Goal: Use online tool/utility: Utilize a website feature to perform a specific function

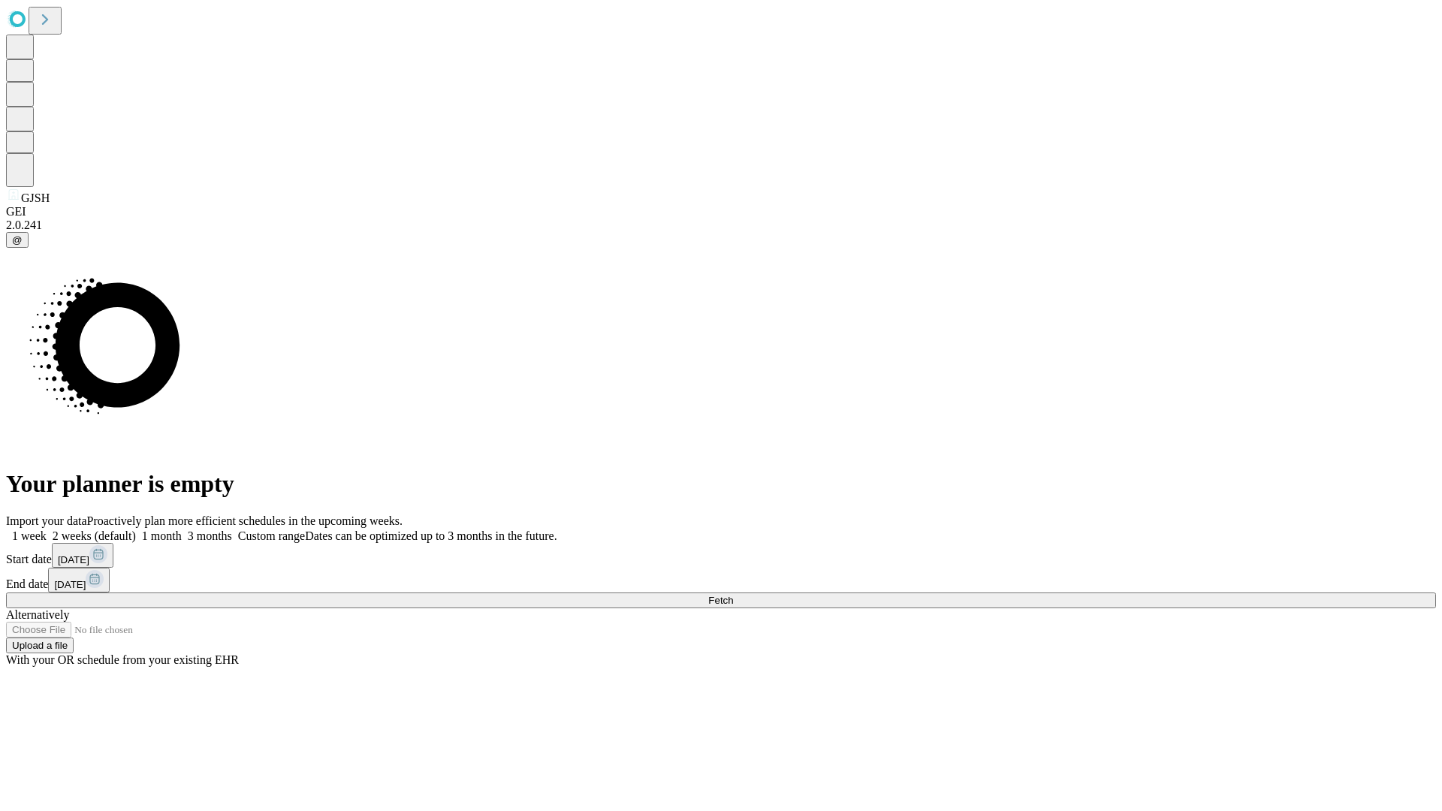
click at [733, 595] on span "Fetch" at bounding box center [720, 600] width 25 height 11
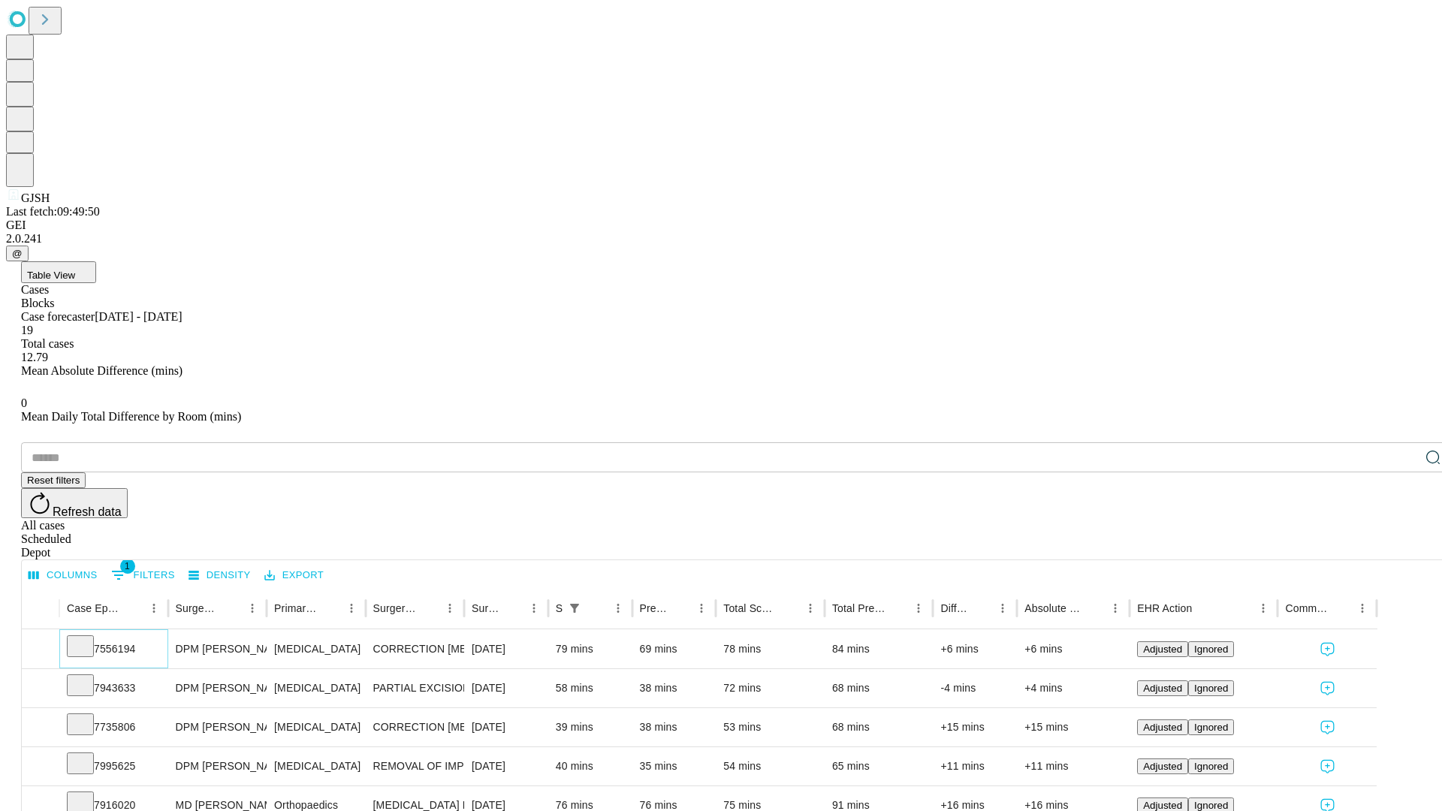
click at [88, 638] on icon at bounding box center [80, 645] width 15 height 15
